Goal: Task Accomplishment & Management: Manage account settings

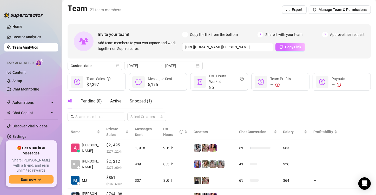
click at [291, 46] on span "Copy Link" at bounding box center [293, 47] width 16 height 4
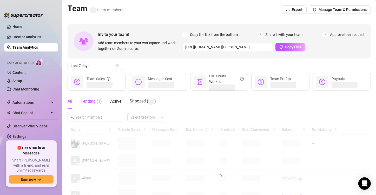
click at [91, 102] on div "Pending ( 1 )" at bounding box center [90, 101] width 21 height 6
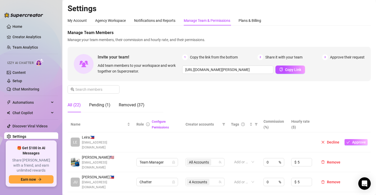
click at [352, 140] on span "Approve" at bounding box center [359, 142] width 14 height 4
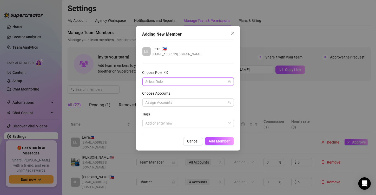
click at [175, 81] on input "Choose Role" at bounding box center [185, 82] width 80 height 8
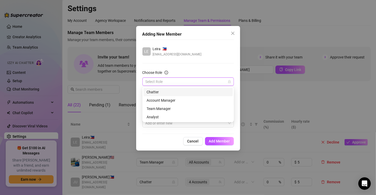
click at [162, 92] on div "Chatter" at bounding box center [187, 92] width 83 height 6
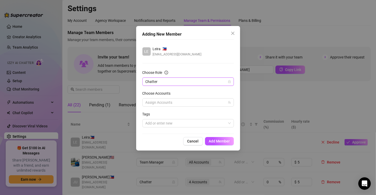
click at [167, 97] on div "Choose Accounts" at bounding box center [187, 94] width 91 height 8
click at [171, 102] on div at bounding box center [185, 102] width 84 height 7
click at [201, 89] on form "Choose Role Chatter Choose Accounts Assign Accounts Tags Add or enter new" at bounding box center [187, 99] width 91 height 58
click at [228, 141] on span "Add Member" at bounding box center [219, 141] width 21 height 4
